Goal: Information Seeking & Learning: Learn about a topic

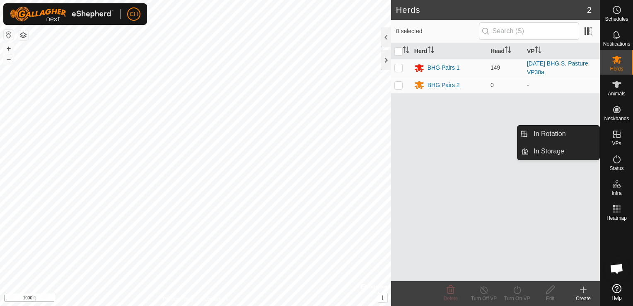
click at [613, 137] on icon at bounding box center [617, 134] width 10 height 10
click at [564, 140] on link "In Rotation" at bounding box center [564, 134] width 71 height 17
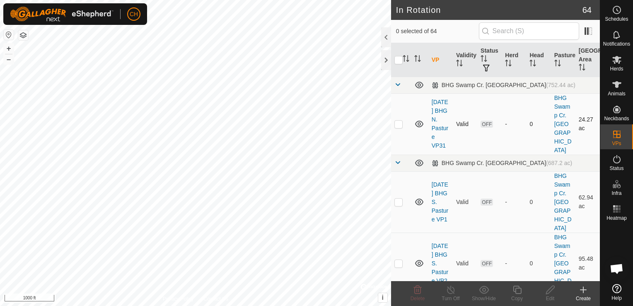
click at [400, 126] on p-checkbox at bounding box center [399, 124] width 8 height 7
checkbox input "false"
click at [502, 32] on input "text" at bounding box center [529, 30] width 100 height 17
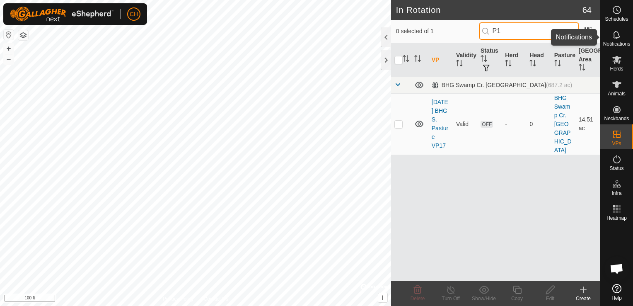
type input "P"
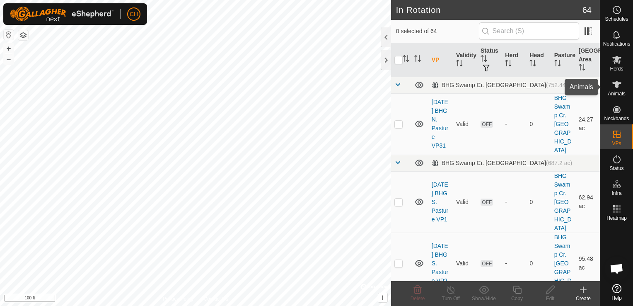
click at [620, 92] on span "Animals" at bounding box center [617, 93] width 18 height 5
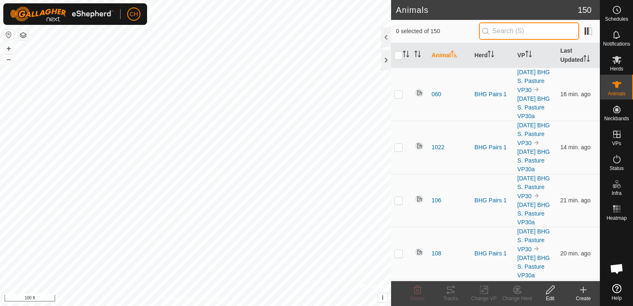
click at [518, 31] on input "text" at bounding box center [529, 30] width 100 height 17
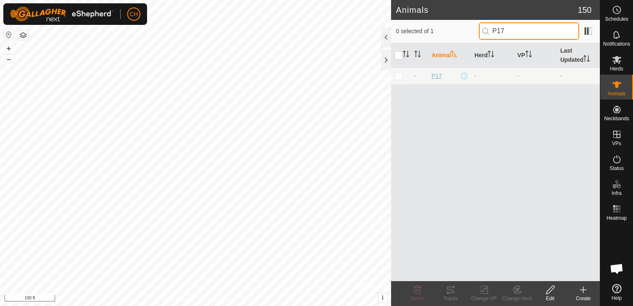
type input "P17"
click at [439, 76] on span "P17" at bounding box center [437, 76] width 10 height 9
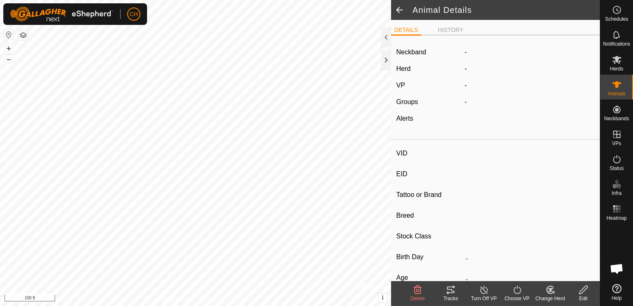
type input "P17"
type input "-"
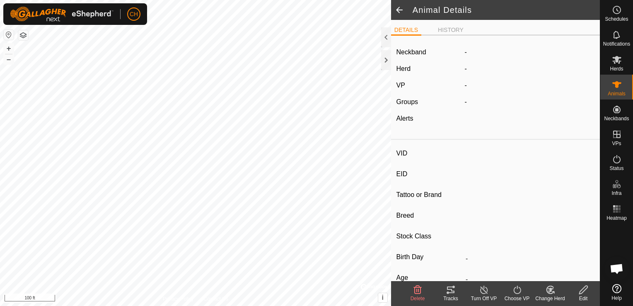
type input "0 kg"
type input "-"
click at [401, 11] on span at bounding box center [399, 10] width 17 height 20
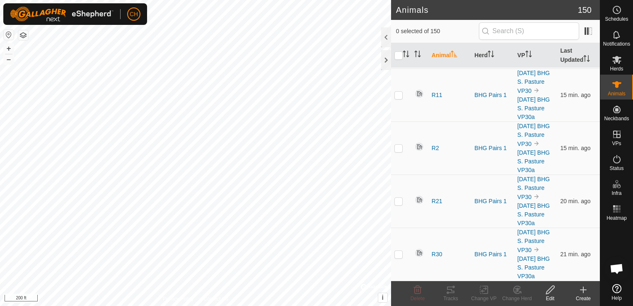
scroll to position [8538, 0]
